Goal: Obtain resource: Obtain resource

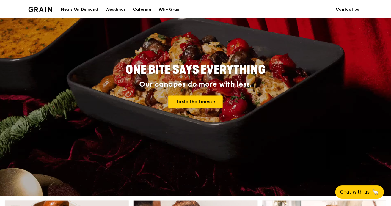
scroll to position [59, 0]
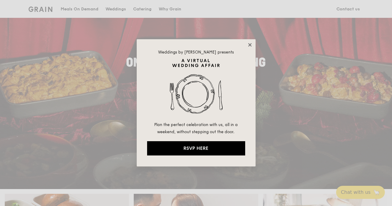
click at [252, 45] on icon at bounding box center [250, 44] width 5 height 5
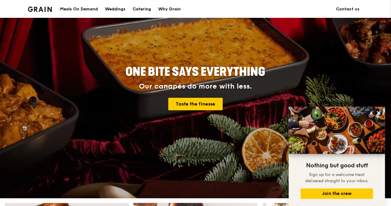
scroll to position [0, 0]
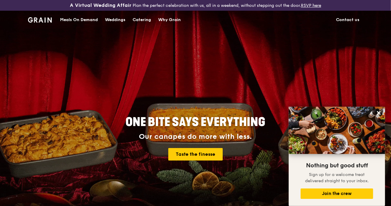
click at [142, 18] on div "Catering" at bounding box center [142, 20] width 18 height 18
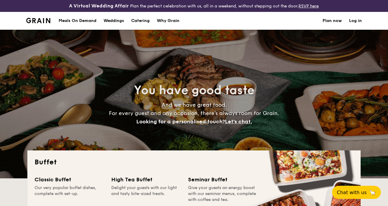
select select
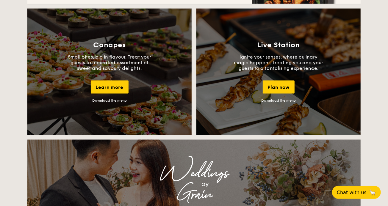
scroll to position [506, 0]
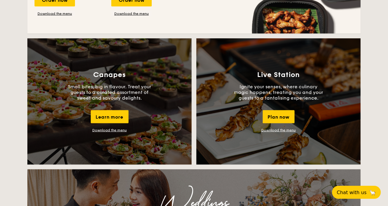
click at [283, 92] on p "Ignite your senses, where culinary magic happens, treating you and your guests …" at bounding box center [278, 92] width 89 height 17
click at [290, 129] on link "Download the menu" at bounding box center [278, 130] width 35 height 4
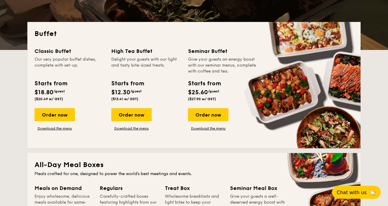
scroll to position [119, 0]
